Goal: Task Accomplishment & Management: Manage account settings

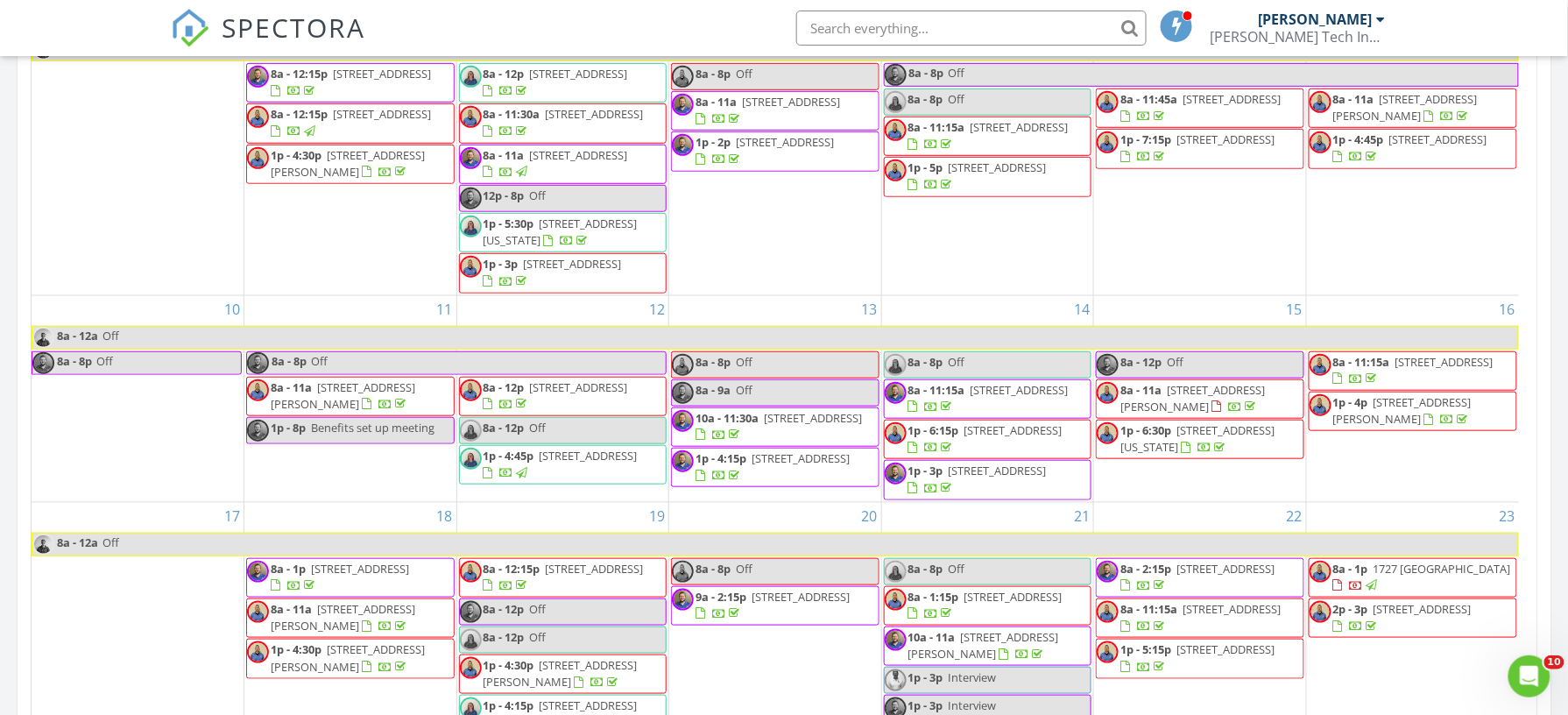
scroll to position [836, 0]
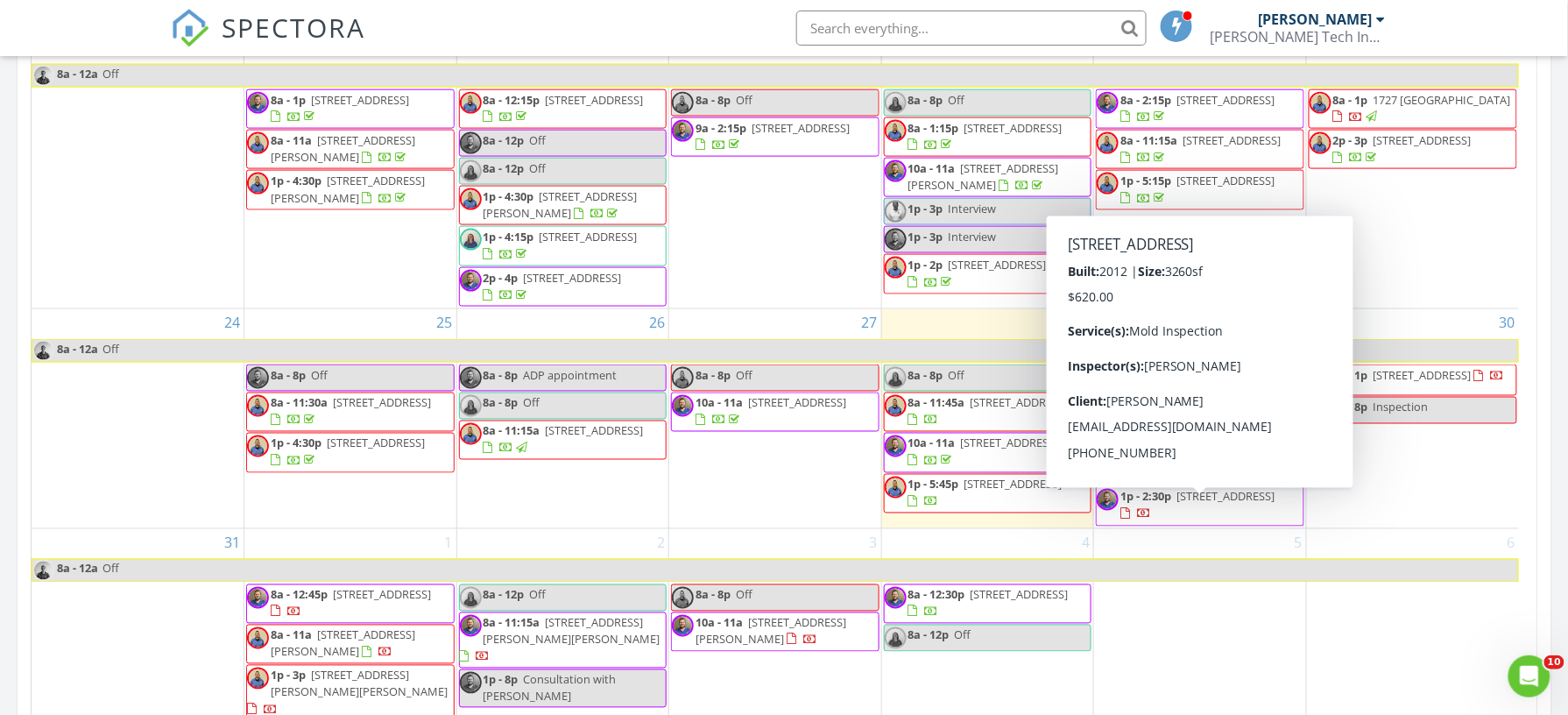
click at [1176, 505] on span "5546 Cedar Elm Ln, Fulshear 77441" at bounding box center [1225, 497] width 98 height 16
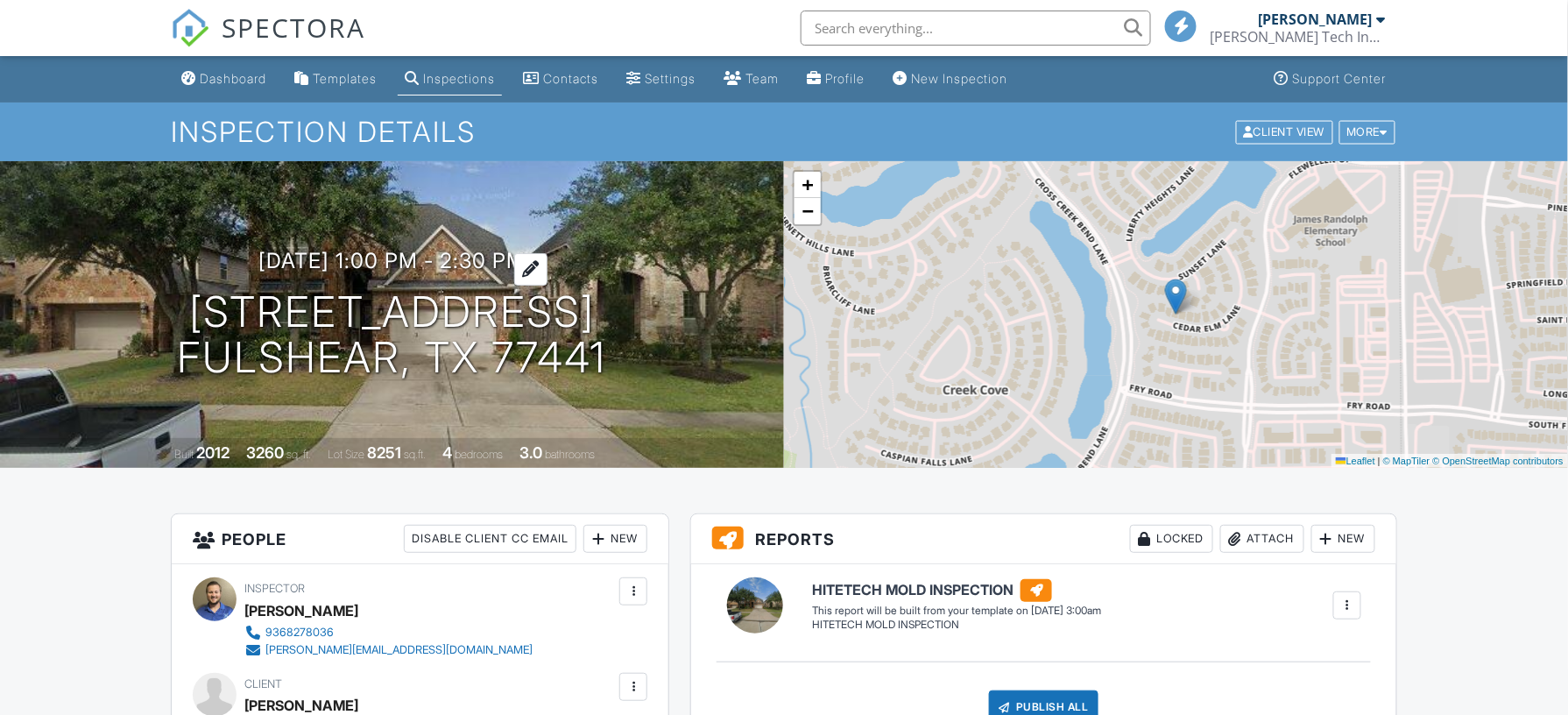
click at [338, 252] on h3 "08/29/2025 1:00 pm - 2:30 pm" at bounding box center [391, 260] width 267 height 24
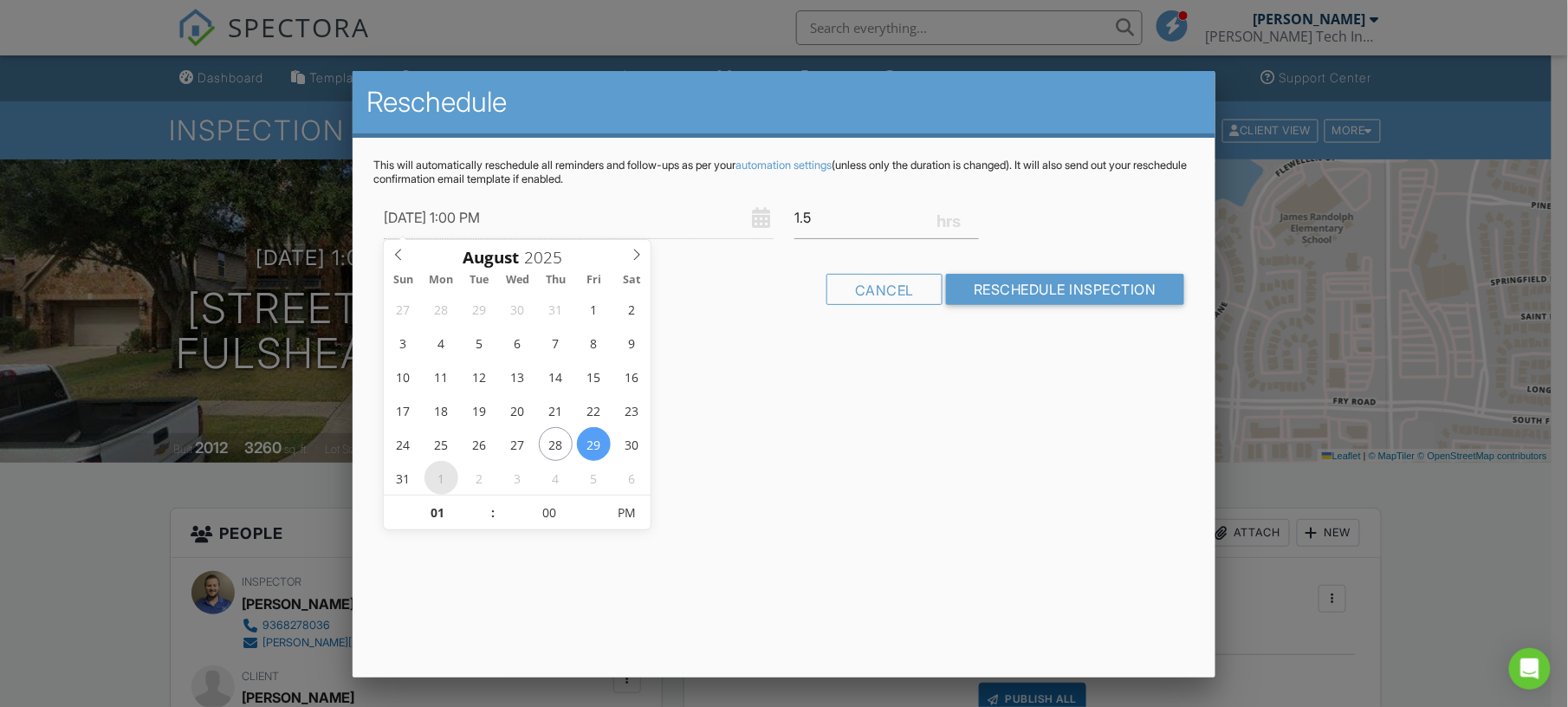
type input "[DATE] 1:00 PM"
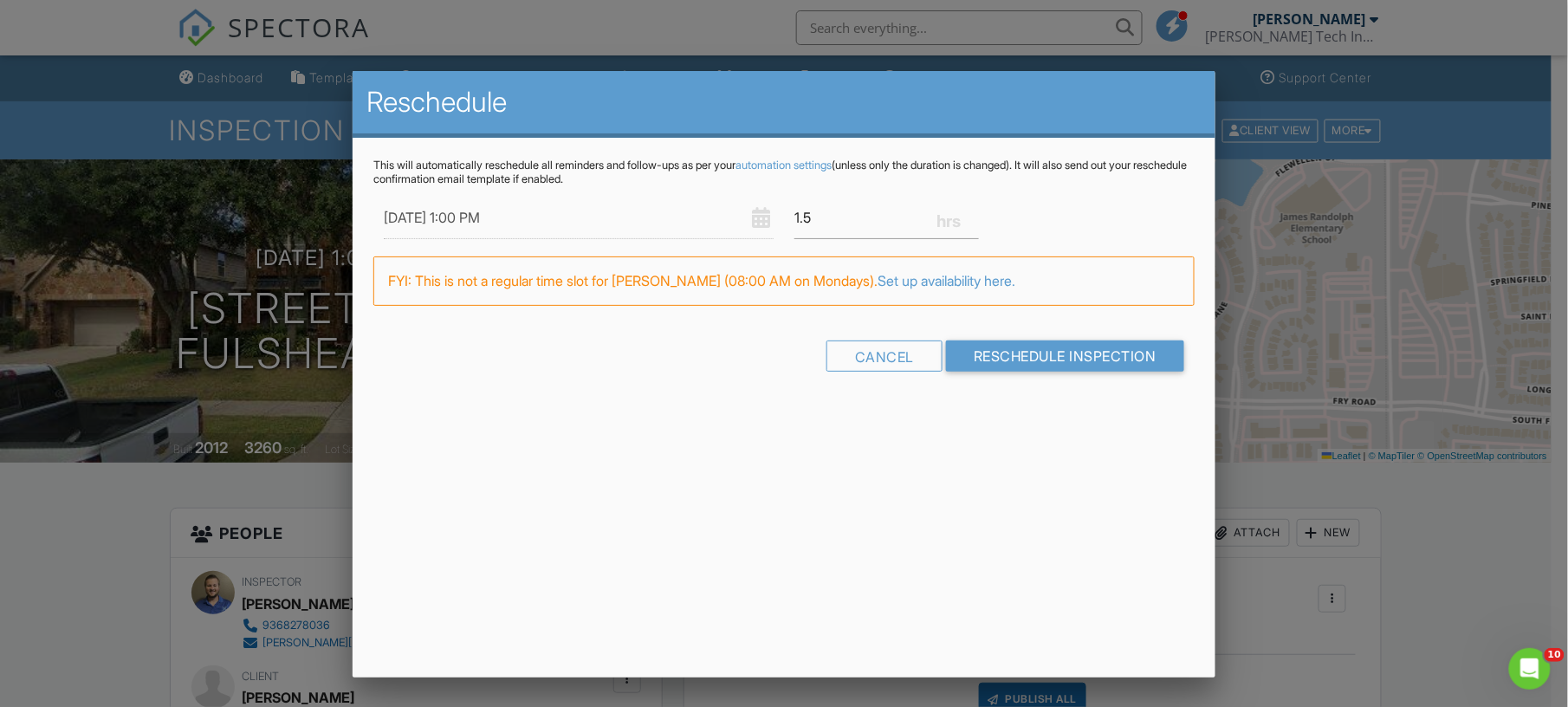
click at [771, 530] on div "Reschedule This will automatically reschedule all reminders and follow-ups as p…" at bounding box center [784, 374] width 863 height 606
click at [1025, 347] on input "Reschedule Inspection" at bounding box center [1065, 356] width 239 height 32
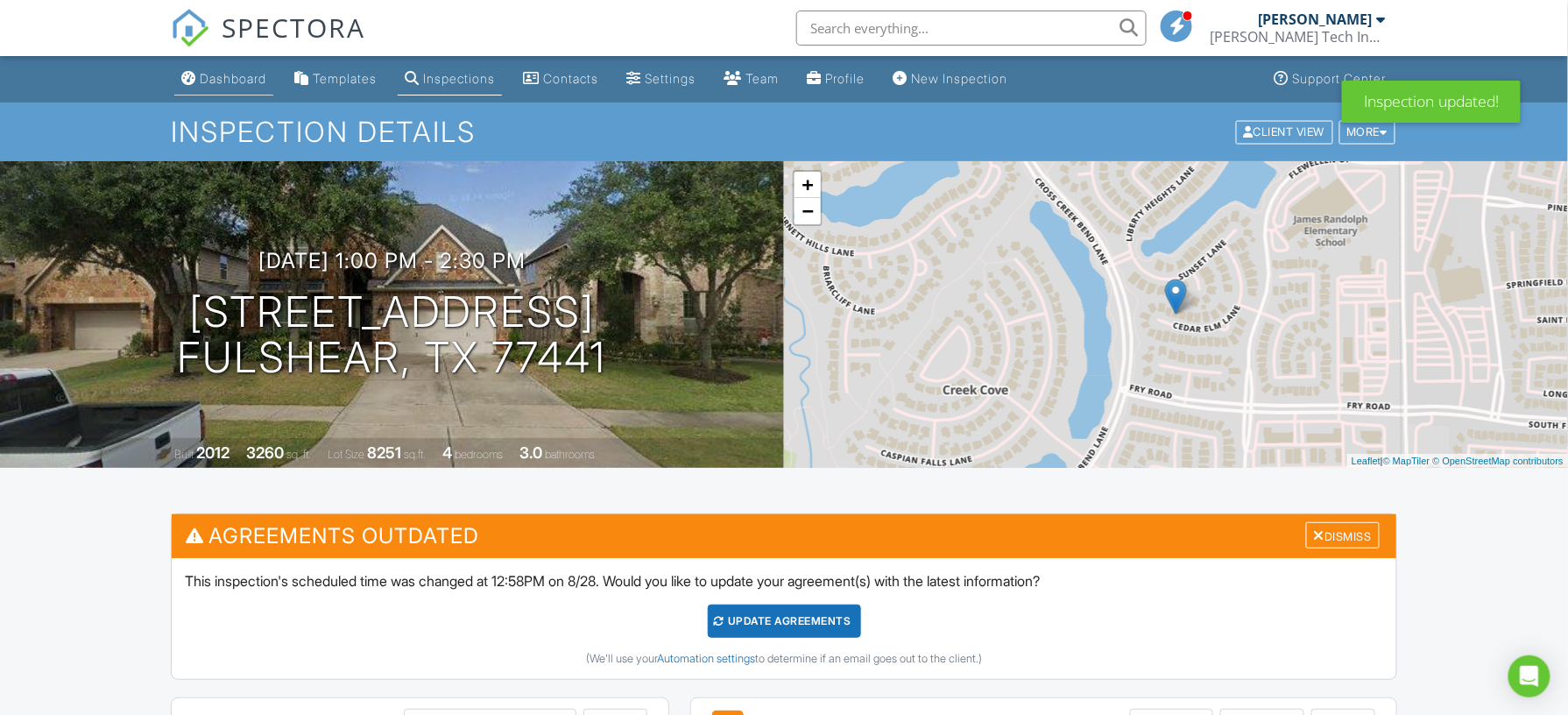
click at [254, 82] on div "Dashboard" at bounding box center [232, 78] width 67 height 15
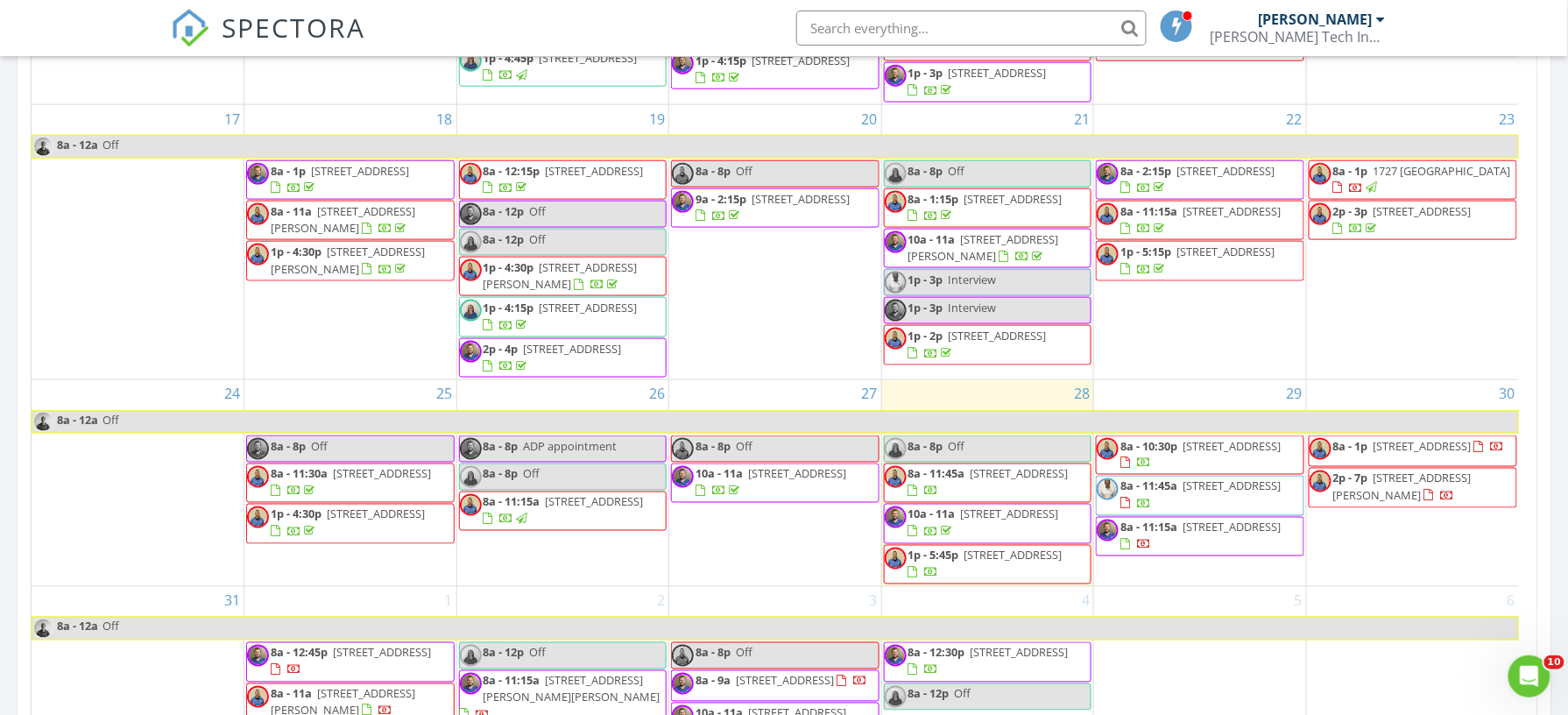
scroll to position [848, 0]
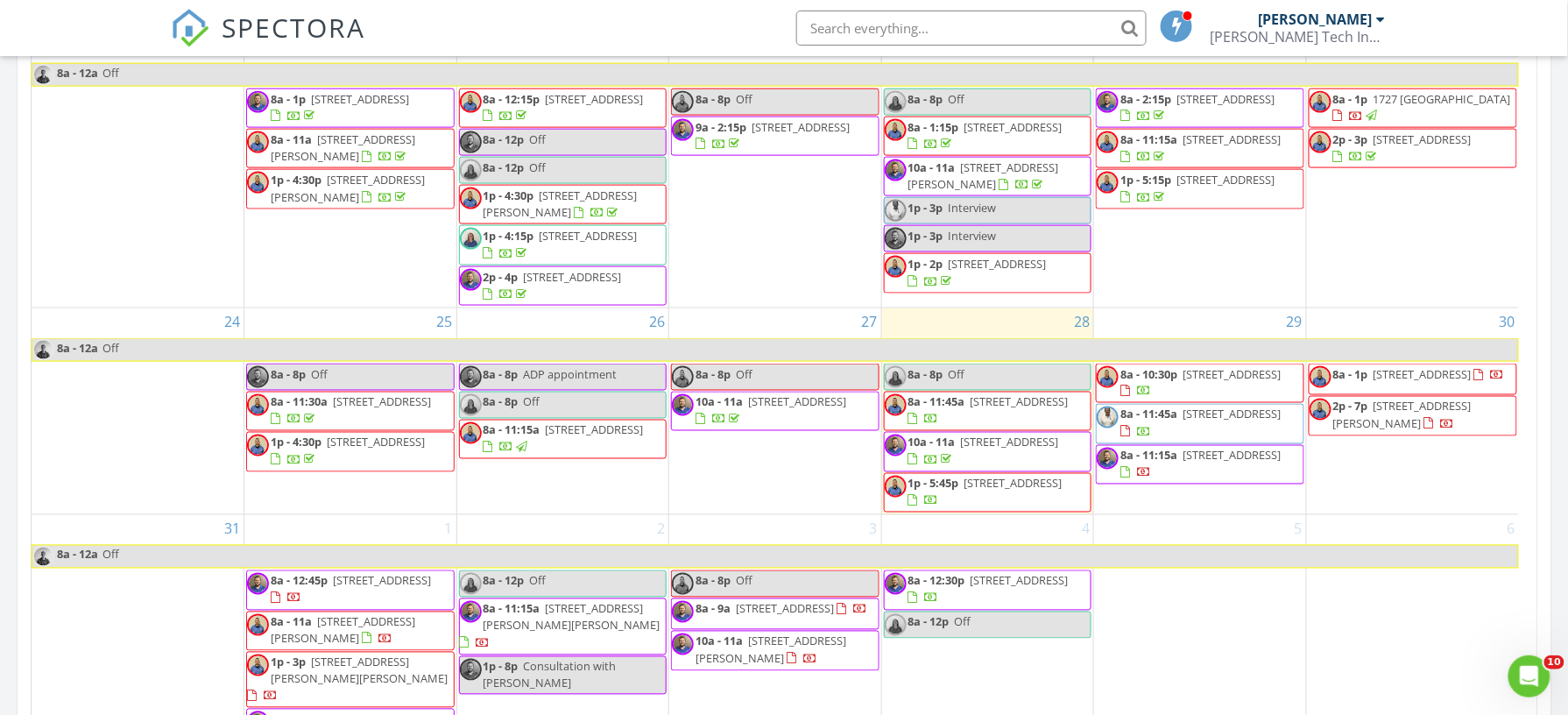
drag, startPoint x: 1566, startPoint y: 379, endPoint x: 1572, endPoint y: 415, distance: 36.5
click at [1567, 415] on html "SPECTORA Joshua Hite Hite Tech Inspections Role: Inspector Dashboard New Inspec…" at bounding box center [784, 369] width 1568 height 2464
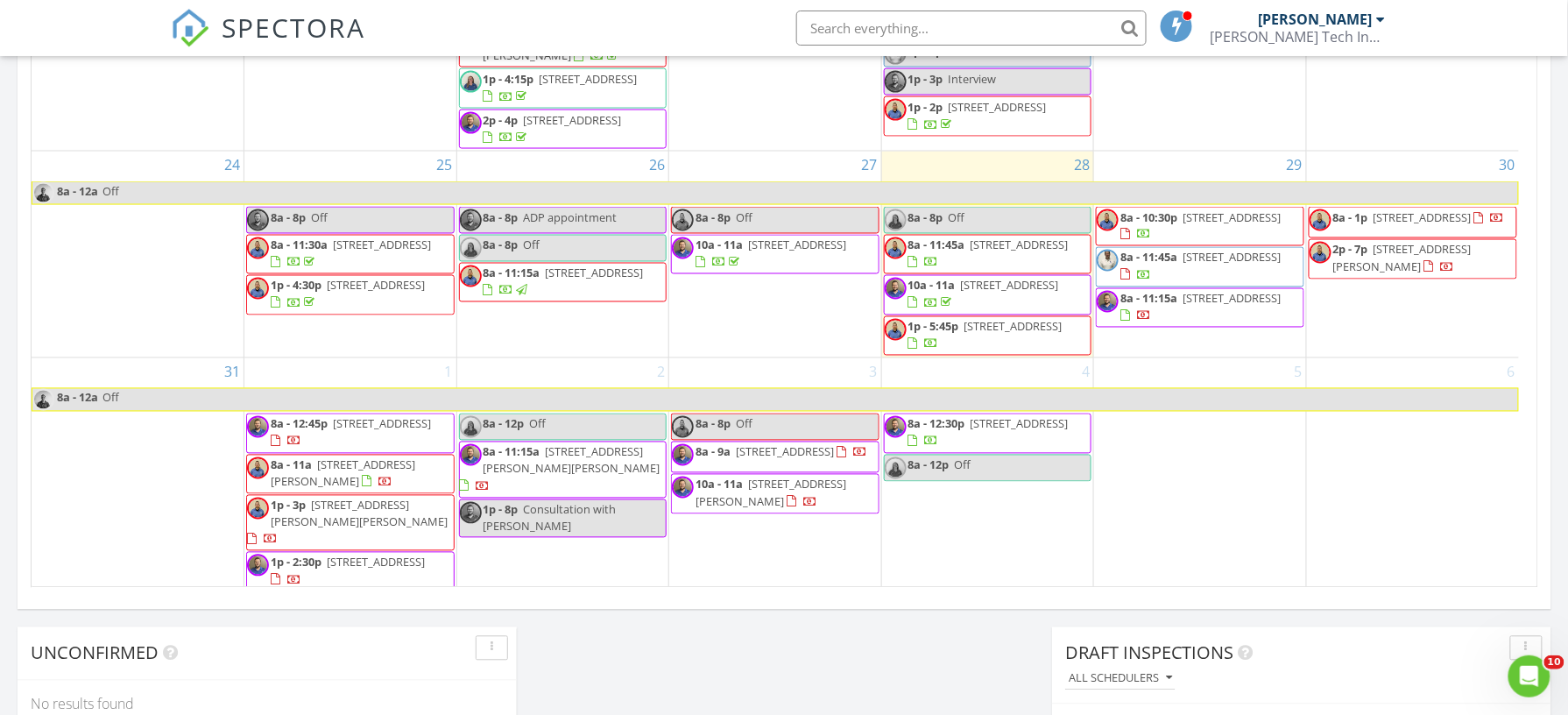
scroll to position [1046, 0]
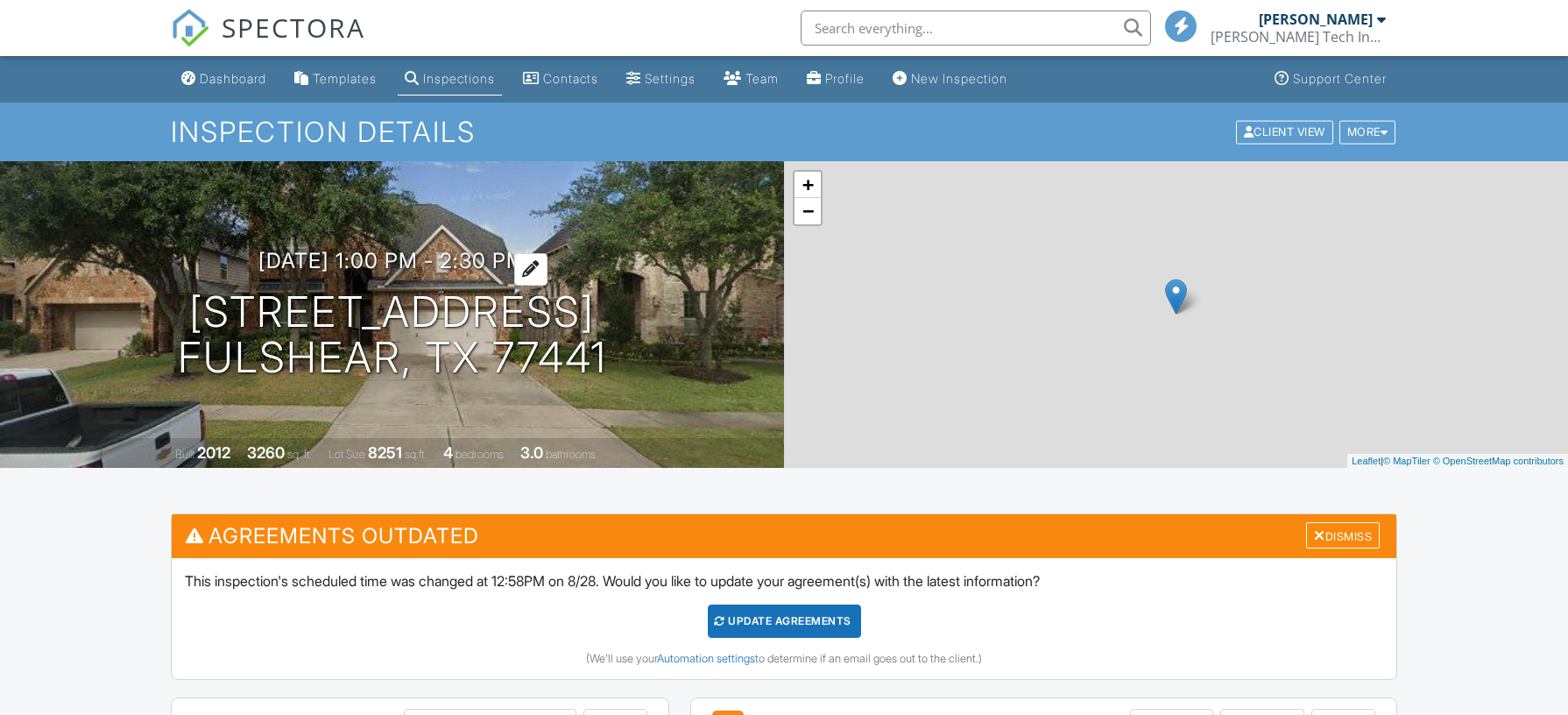
click at [411, 256] on h3 "[DATE] 1:00 pm - 2:30 pm" at bounding box center [391, 260] width 267 height 24
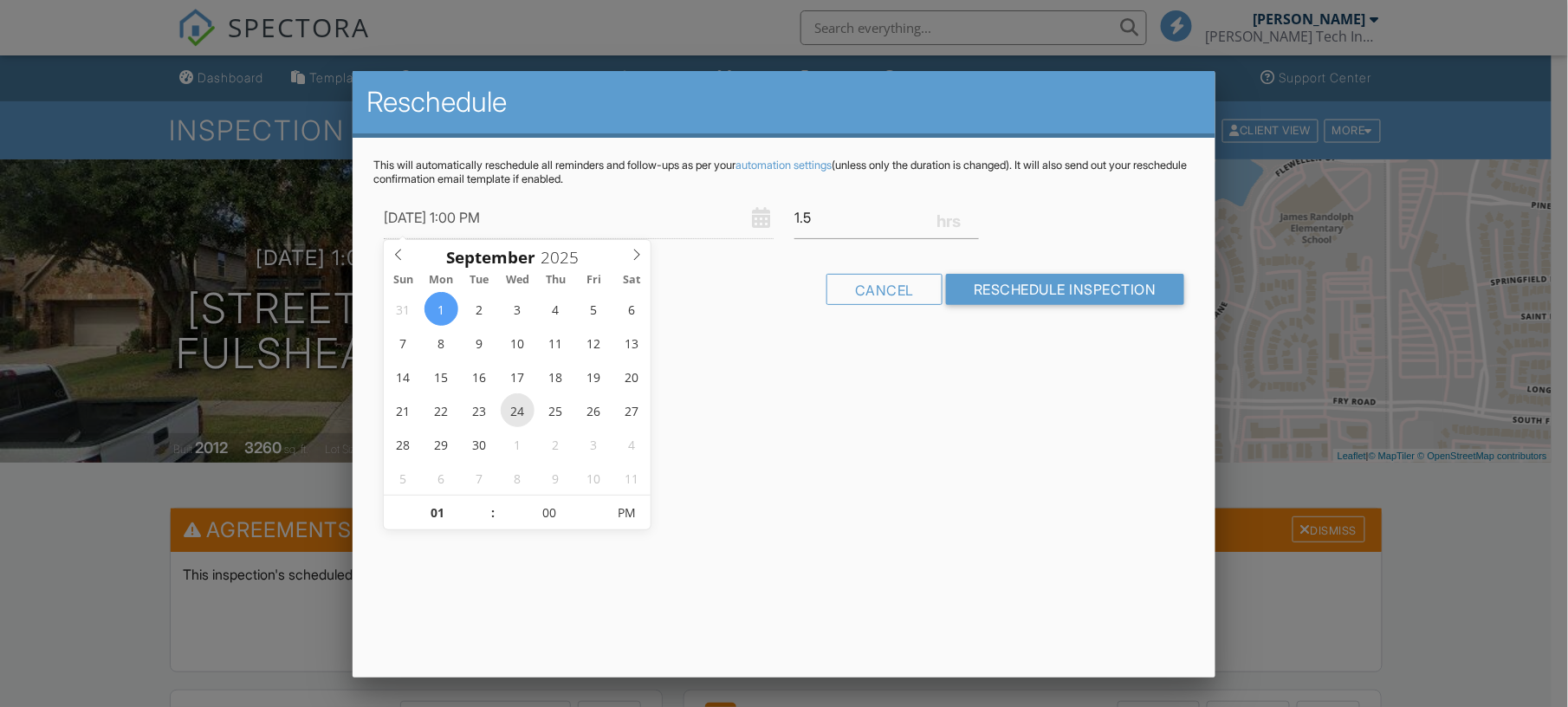
click at [568, 226] on input "[DATE] 1:00 PM" at bounding box center [579, 218] width 389 height 42
type input "[DATE] 2:00 PM"
type input "02"
click at [483, 503] on span at bounding box center [485, 504] width 12 height 18
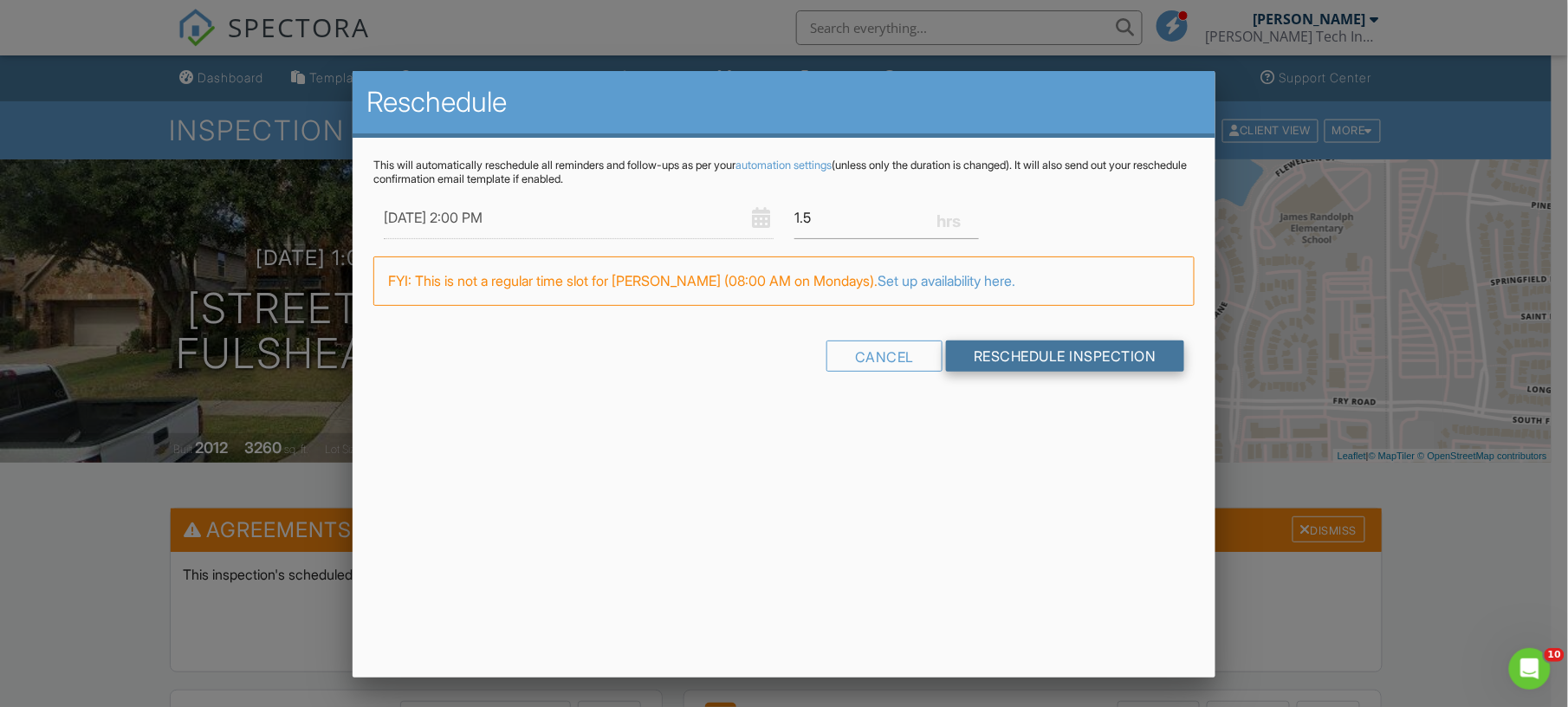
click at [1039, 344] on input "Reschedule Inspection" at bounding box center [1065, 356] width 239 height 32
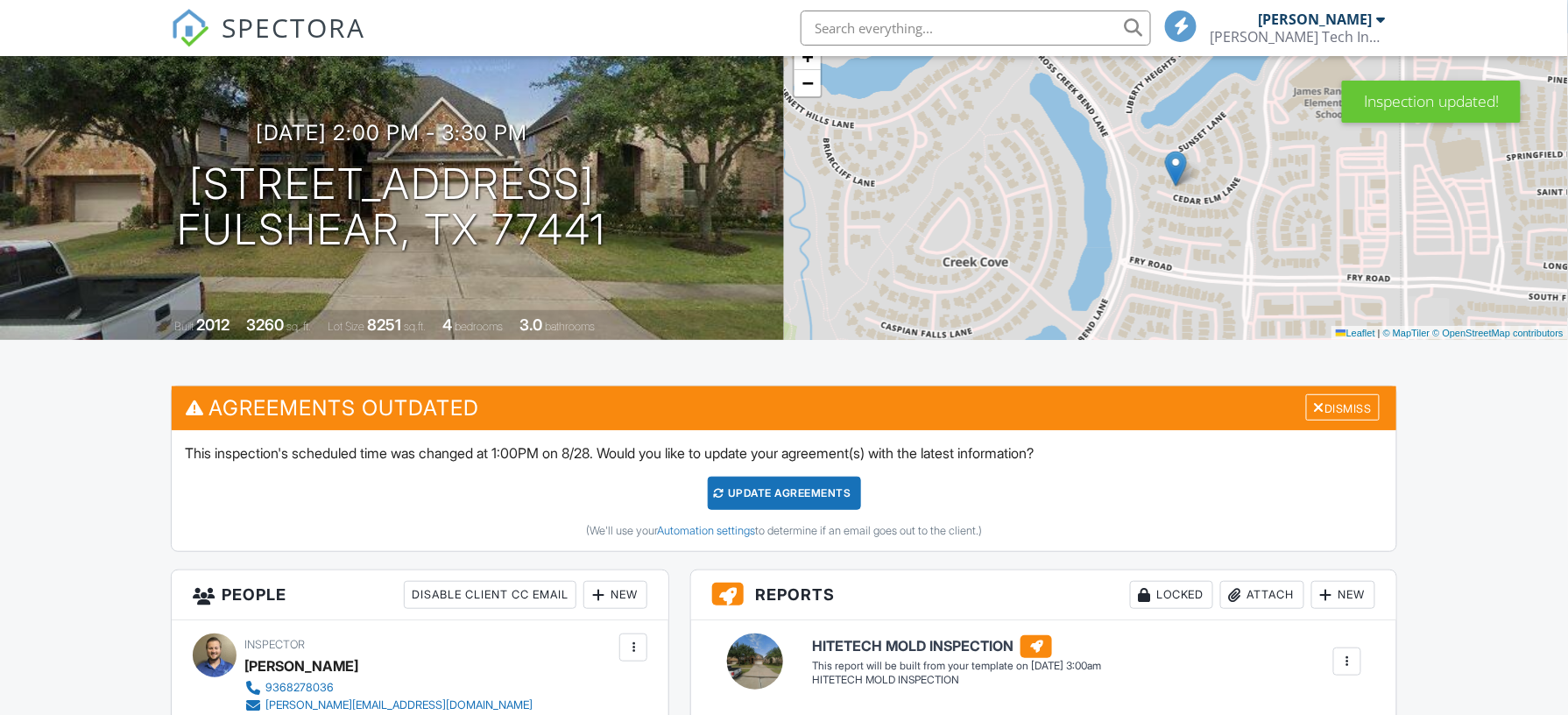
scroll to position [128, 0]
click at [799, 489] on div "Update Agreements" at bounding box center [784, 493] width 153 height 34
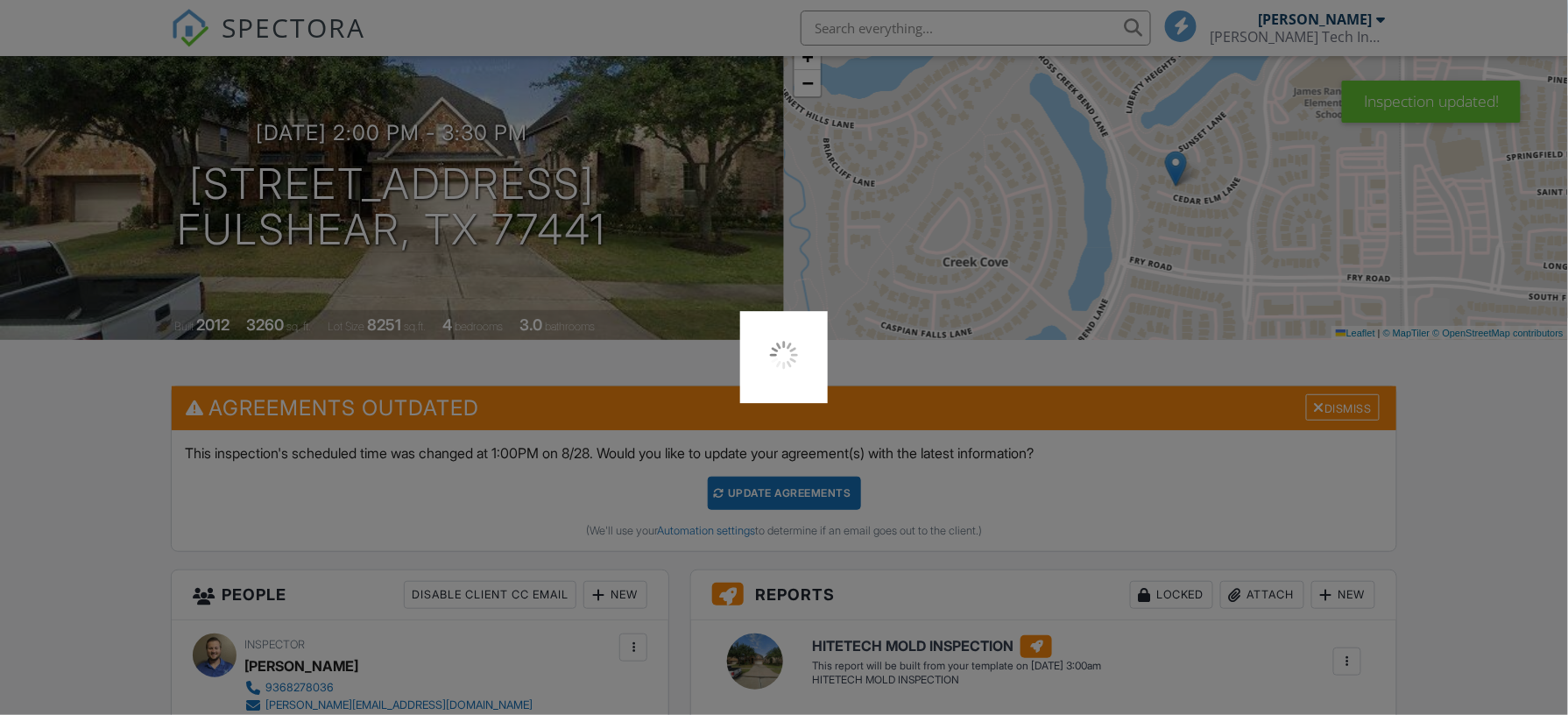
scroll to position [0, 0]
